Goal: Navigation & Orientation: Go to known website

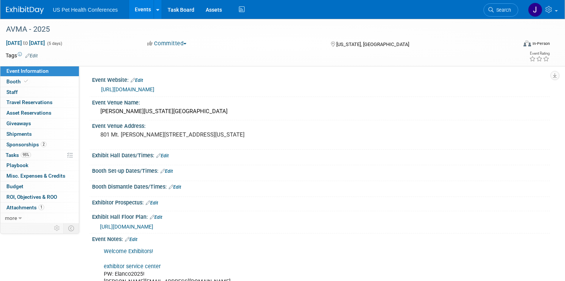
click at [44, 11] on img at bounding box center [25, 10] width 38 height 8
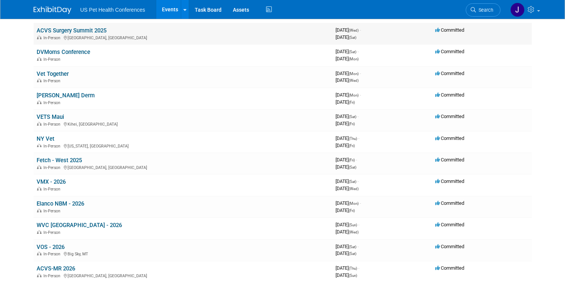
scroll to position [63, 0]
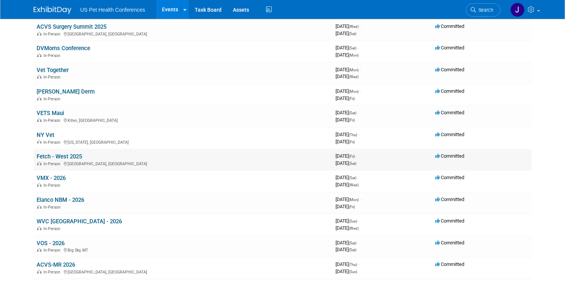
click at [67, 156] on link "Fetch - West 2025" at bounding box center [59, 156] width 45 height 7
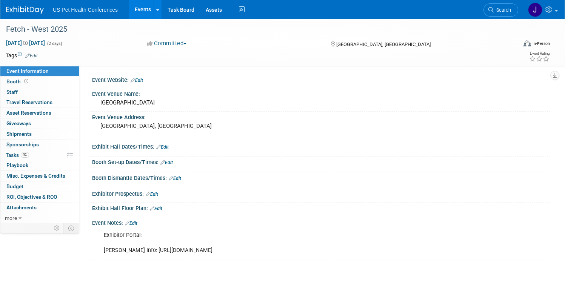
click at [190, 249] on div "Exhibitor Portal: Freeman Info: https://www.freemanco.com/store/show/landing?sh…" at bounding box center [281, 243] width 364 height 30
drag, startPoint x: 167, startPoint y: 252, endPoint x: 337, endPoint y: 255, distance: 170.3
click at [337, 255] on div "Exhibitor Portal: Freeman Info: https://www.freemanco.com/store/show/landing?sh…" at bounding box center [281, 243] width 364 height 30
copy div "https://www.freemanco.com/store/show/landing?showID=538938"
